Goal: Navigation & Orientation: Find specific page/section

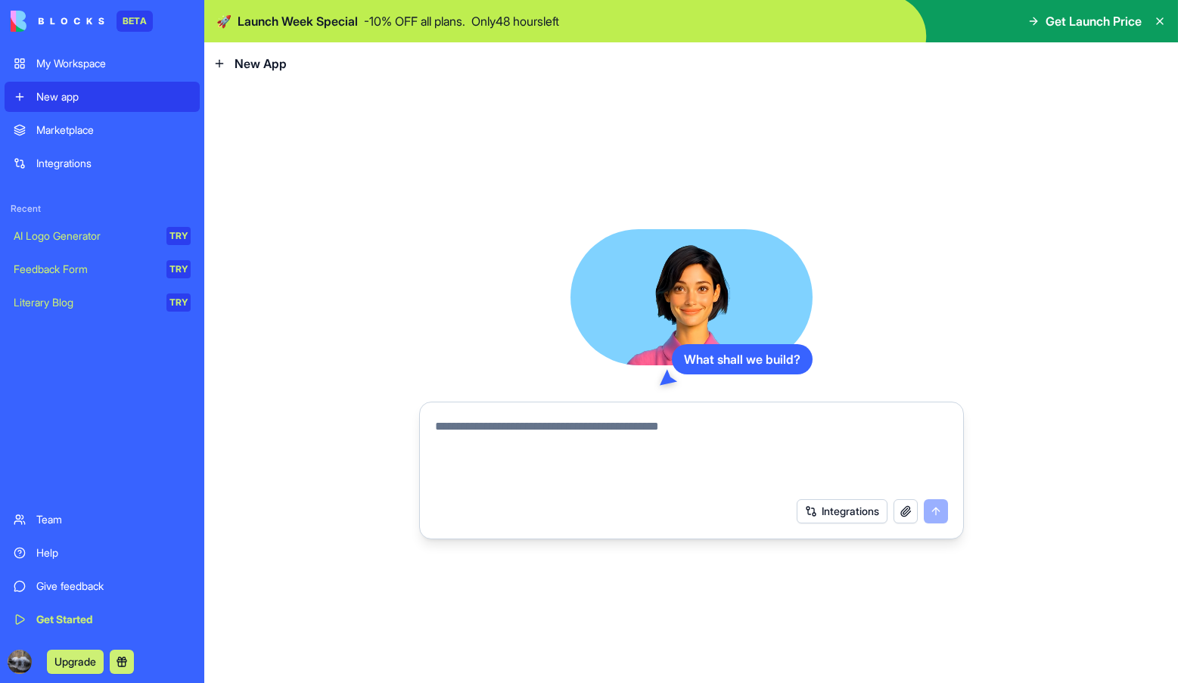
click at [88, 64] on div "My Workspace" at bounding box center [113, 63] width 154 height 15
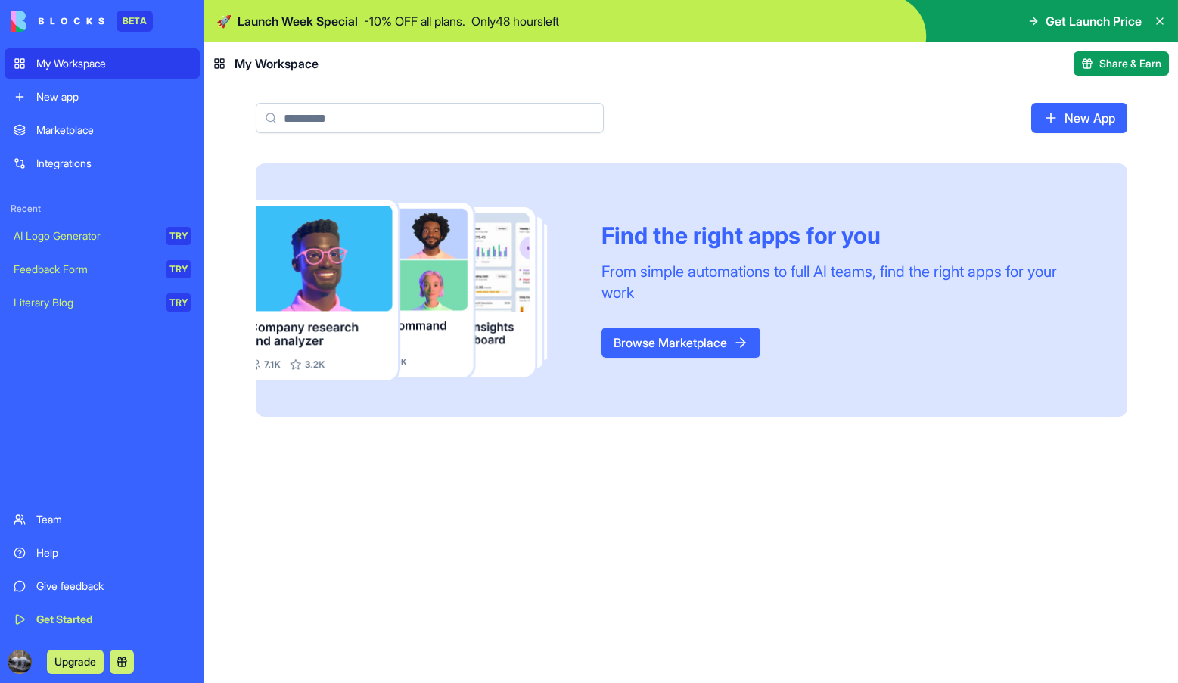
click at [77, 127] on div "Marketplace" at bounding box center [113, 130] width 154 height 15
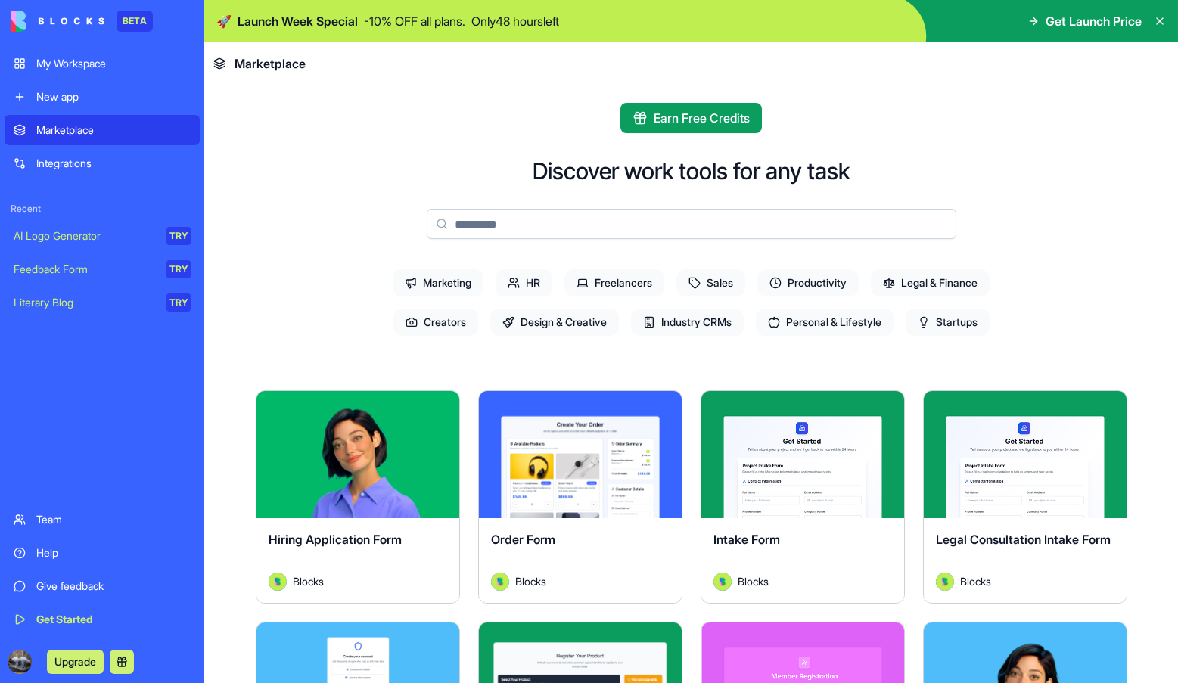
click at [77, 157] on div "Integrations" at bounding box center [113, 163] width 154 height 15
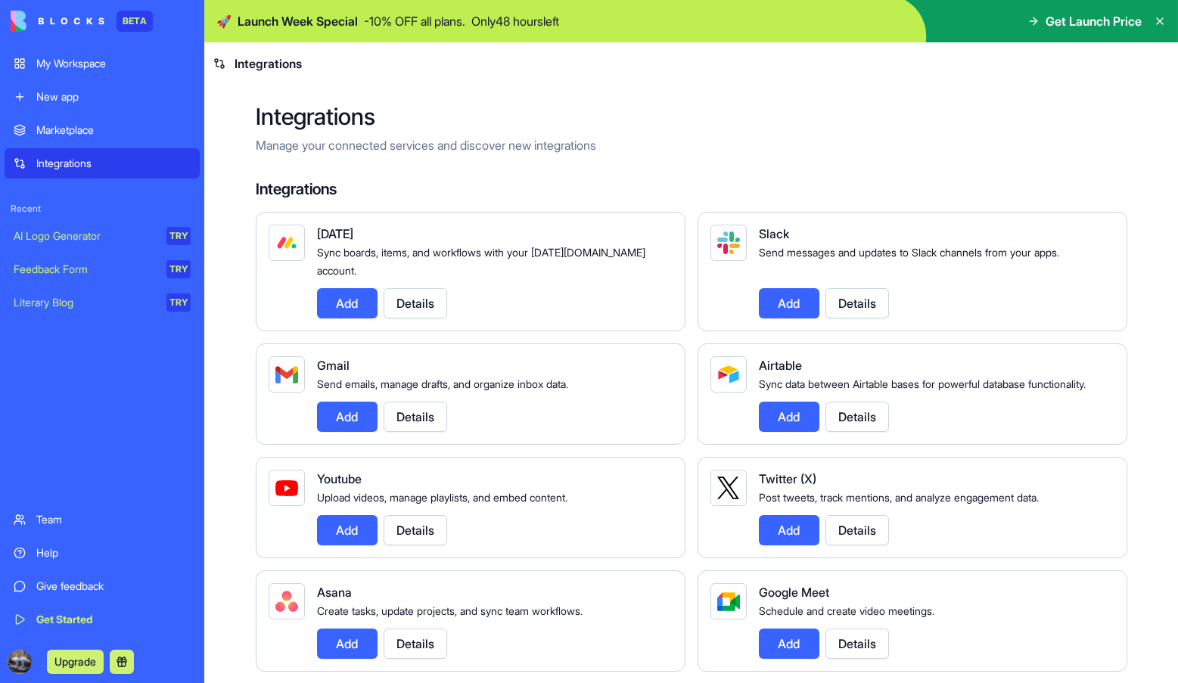
click at [66, 101] on div "New app" at bounding box center [113, 96] width 154 height 15
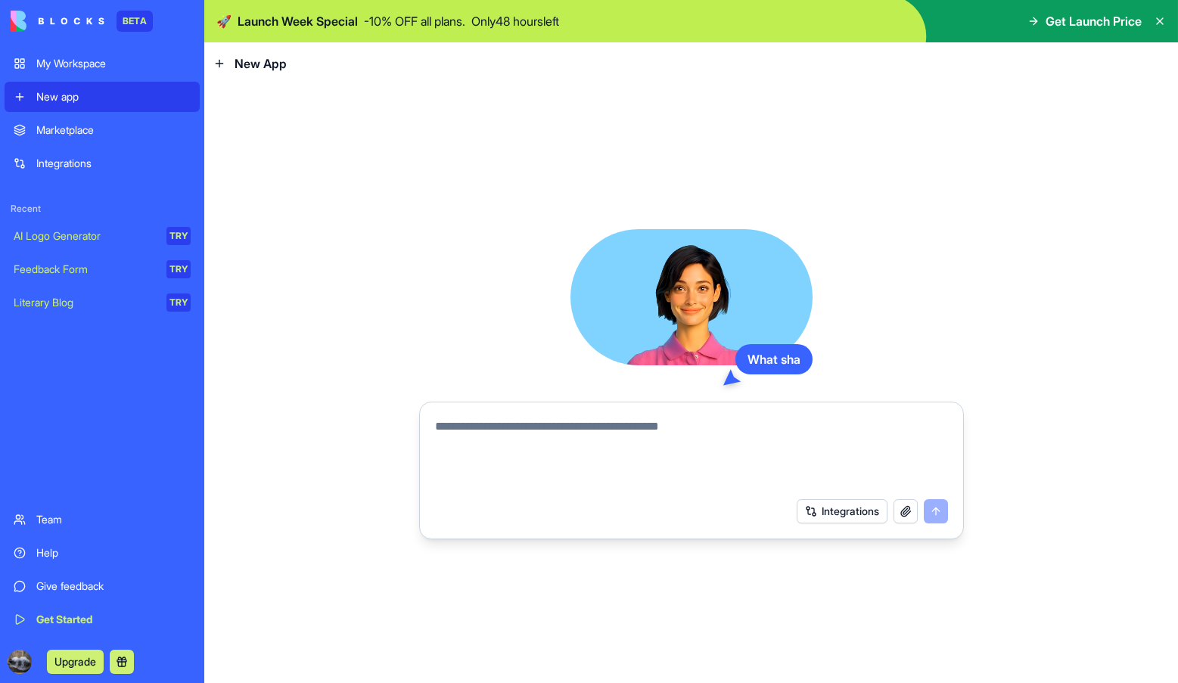
click at [68, 73] on link "My Workspace" at bounding box center [102, 63] width 195 height 30
